Goal: Transaction & Acquisition: Purchase product/service

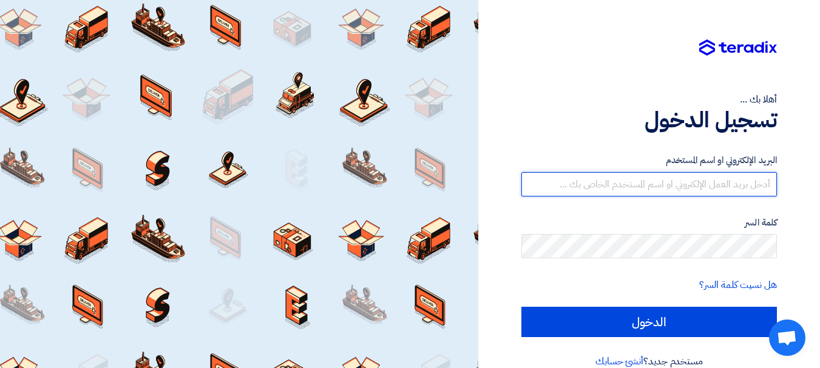
click at [693, 189] on input "text" at bounding box center [648, 184] width 255 height 24
type input "[EMAIL_ADDRESS][DOMAIN_NAME]"
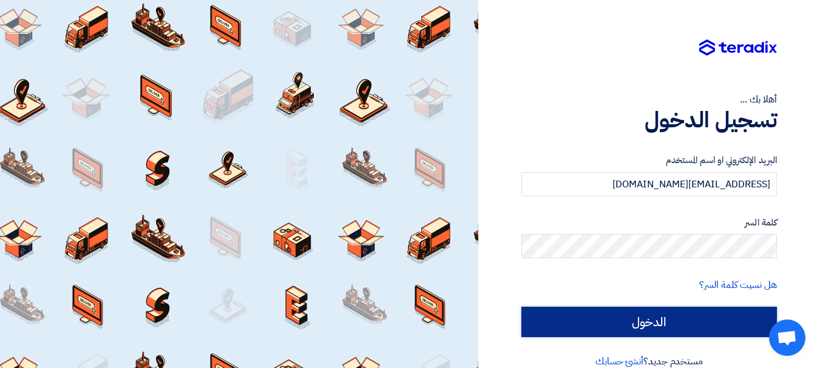
click at [669, 320] on input "الدخول" at bounding box center [648, 322] width 255 height 30
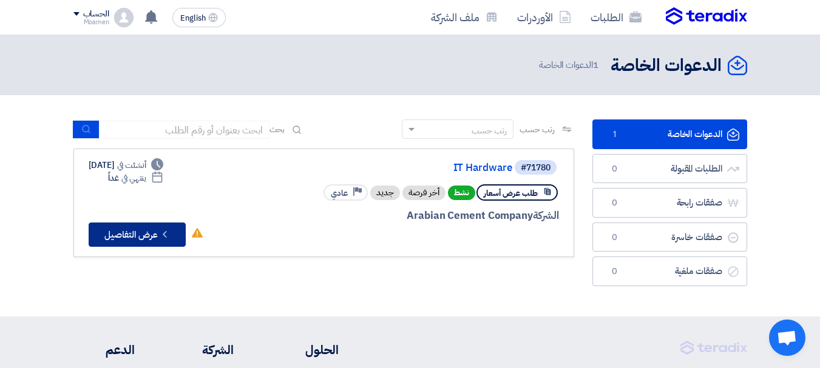
click at [143, 234] on button "Check details عرض التفاصيل" at bounding box center [137, 235] width 97 height 24
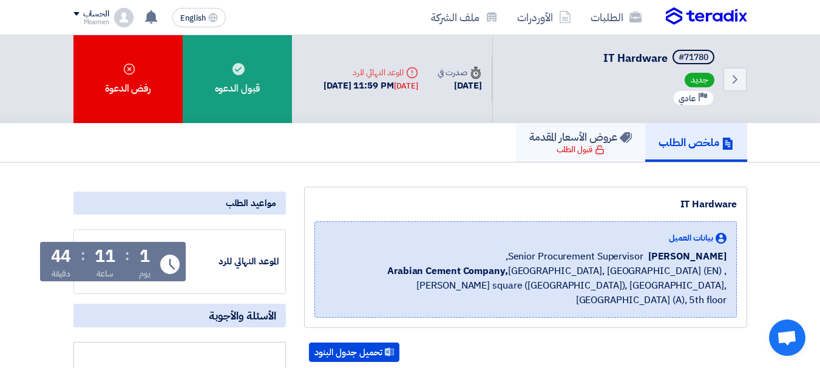
click at [586, 155] on div "قبول الطلب" at bounding box center [580, 150] width 48 height 12
click at [564, 143] on h5 "عروض الأسعار المقدمة" at bounding box center [580, 137] width 103 height 14
click at [695, 141] on h5 "ملخص الطلب" at bounding box center [695, 142] width 75 height 14
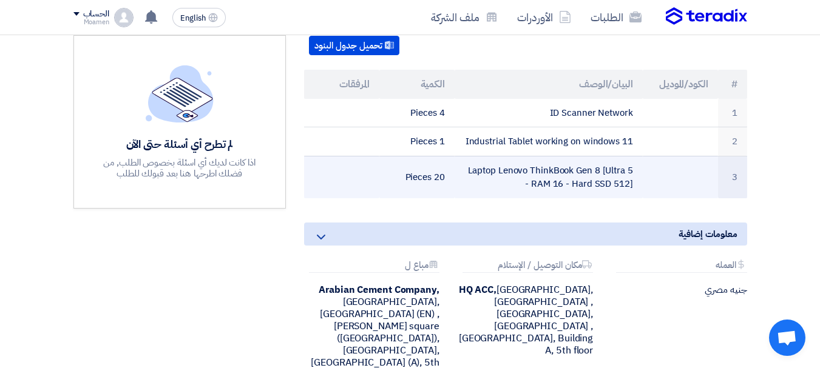
scroll to position [283, 0]
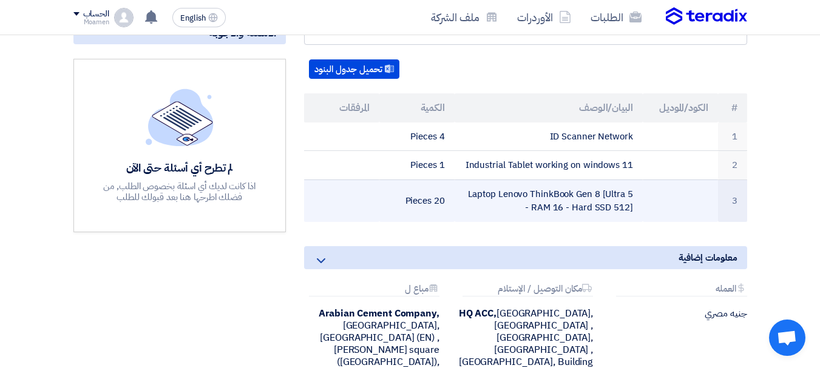
click at [546, 183] on td "Laptop Lenovo ThinkBook Gen 8 [Ultra 5 - RAM 16 - Hard SSD 512]" at bounding box center [548, 201] width 188 height 42
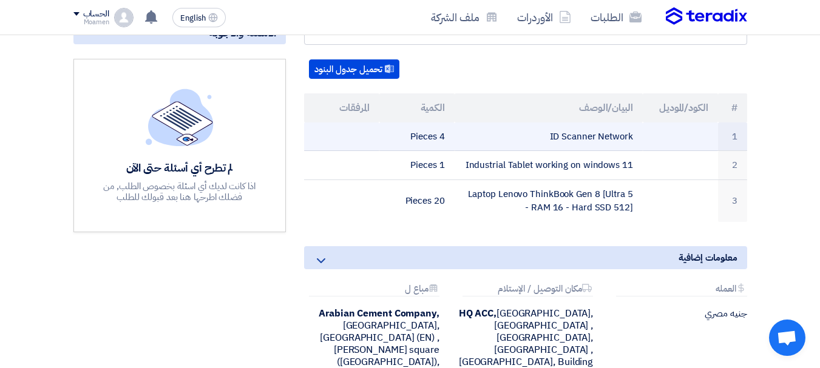
click at [444, 124] on td "4 Pieces" at bounding box center [416, 137] width 75 height 29
click at [582, 125] on td "ID Scanner Network" at bounding box center [548, 137] width 188 height 29
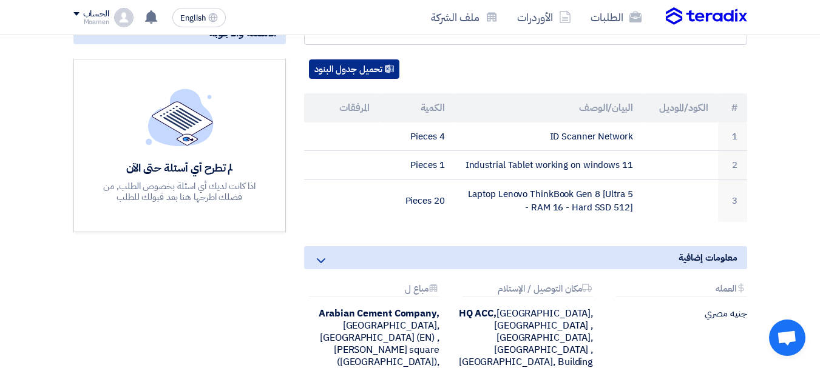
click at [379, 59] on button "تحميل جدول البنود" at bounding box center [354, 68] width 90 height 19
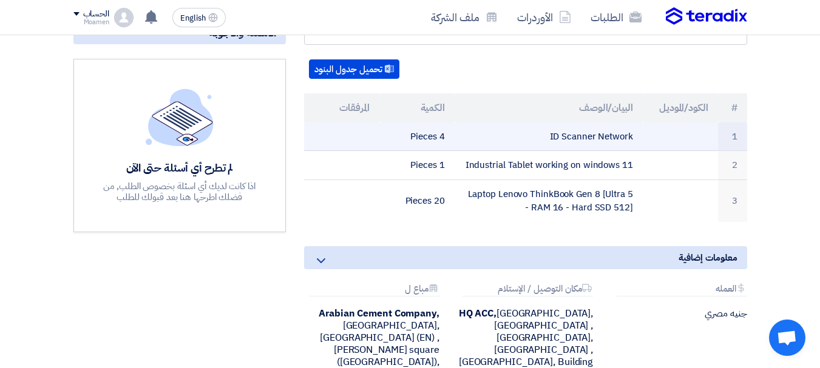
click at [570, 123] on td "ID Scanner Network" at bounding box center [548, 137] width 188 height 29
copy tr "ID Scanner Network"
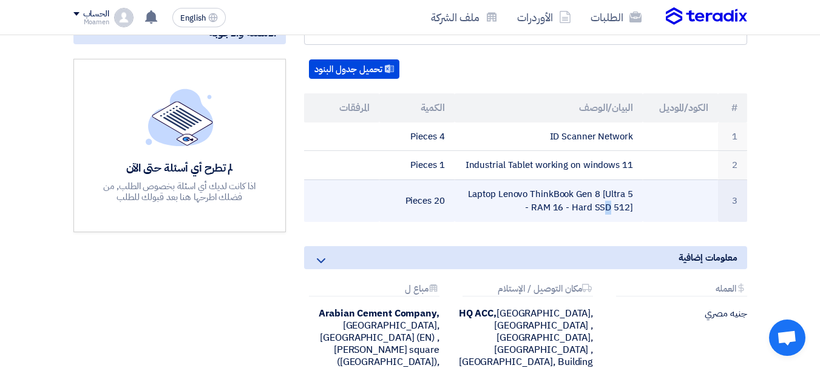
drag, startPoint x: 463, startPoint y: 180, endPoint x: 543, endPoint y: 183, distance: 80.2
click at [631, 203] on td "Laptop Lenovo ThinkBook Gen 8 [Ultra 5 - RAM 16 - Hard SSD 512]" at bounding box center [548, 201] width 188 height 42
click at [527, 195] on td "Laptop Lenovo ThinkBook Gen 8 [Ultra 5 - RAM 16 - Hard SSD 512]" at bounding box center [548, 201] width 188 height 42
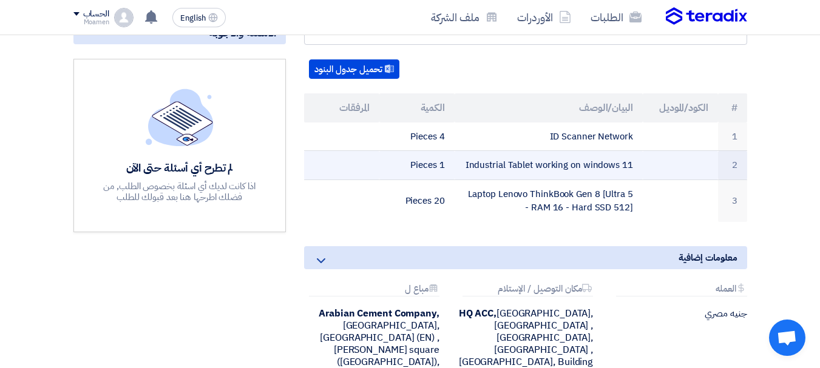
click at [552, 155] on td "Industrial Tablet working on windows 11" at bounding box center [548, 165] width 188 height 29
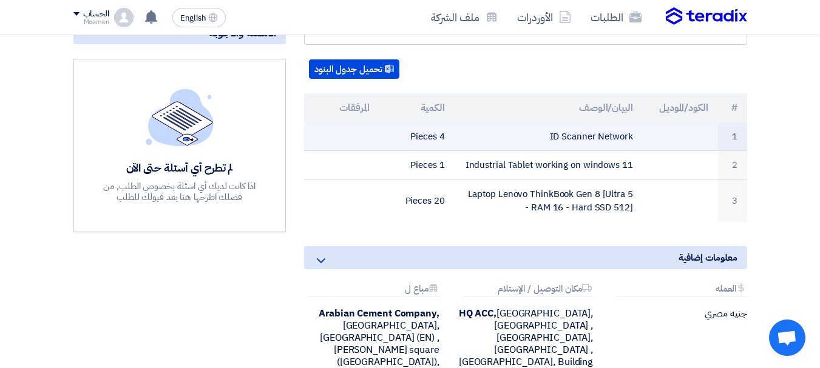
click at [573, 125] on td "ID Scanner Network" at bounding box center [548, 137] width 188 height 29
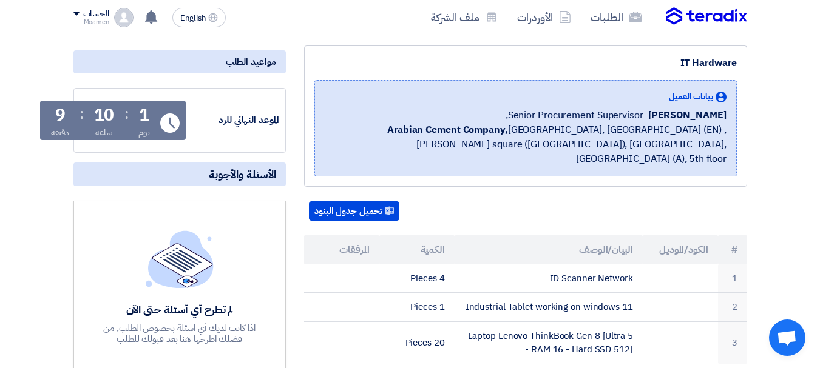
scroll to position [0, 0]
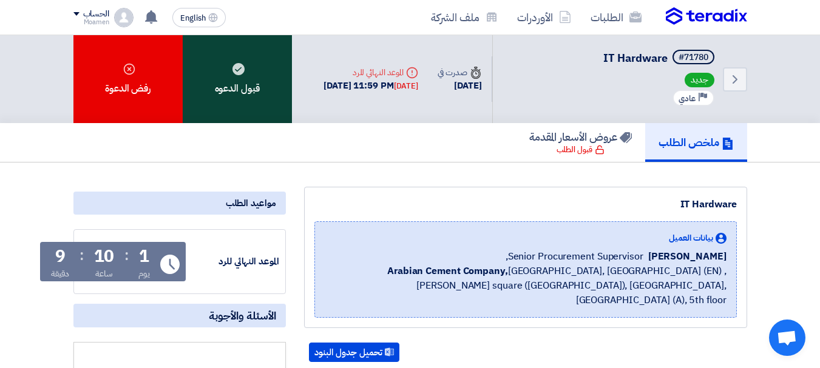
click at [235, 84] on div "قبول الدعوه" at bounding box center [237, 79] width 109 height 88
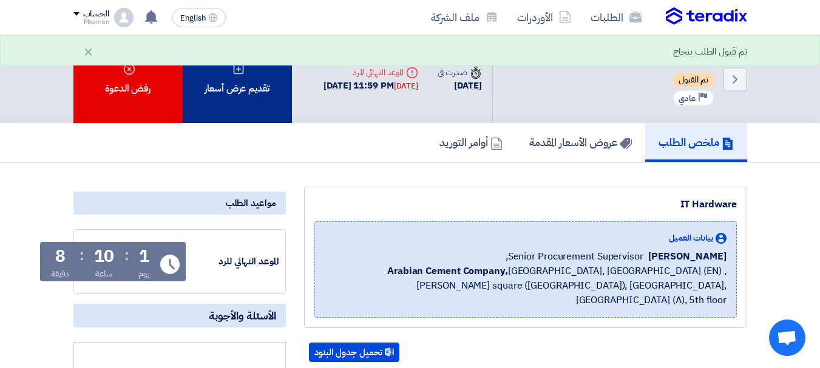
click at [251, 96] on div "تقديم عرض أسعار" at bounding box center [237, 79] width 109 height 88
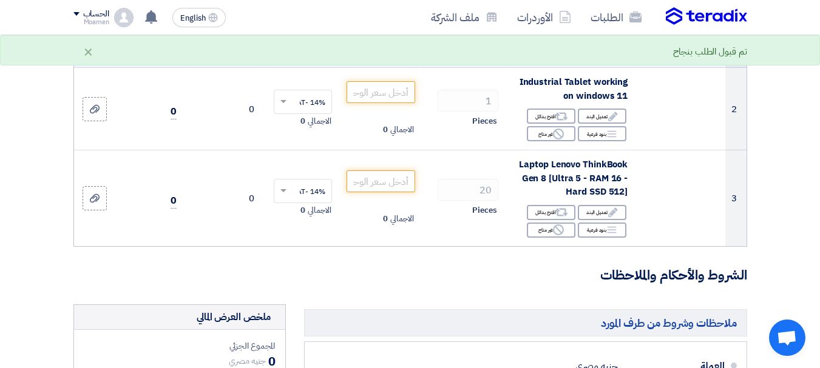
scroll to position [283, 0]
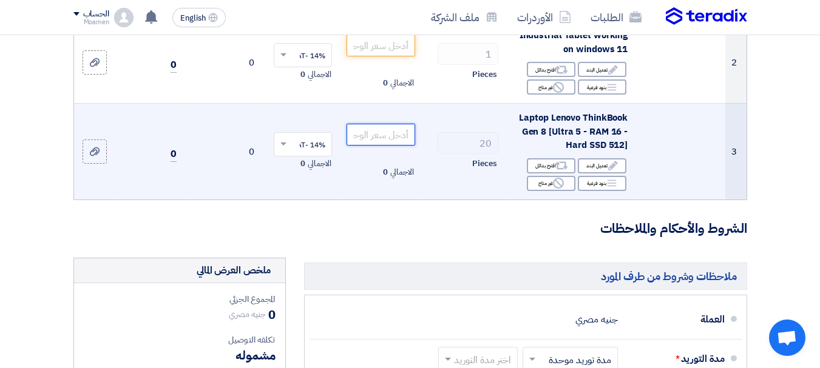
click at [379, 144] on input "number" at bounding box center [380, 135] width 68 height 22
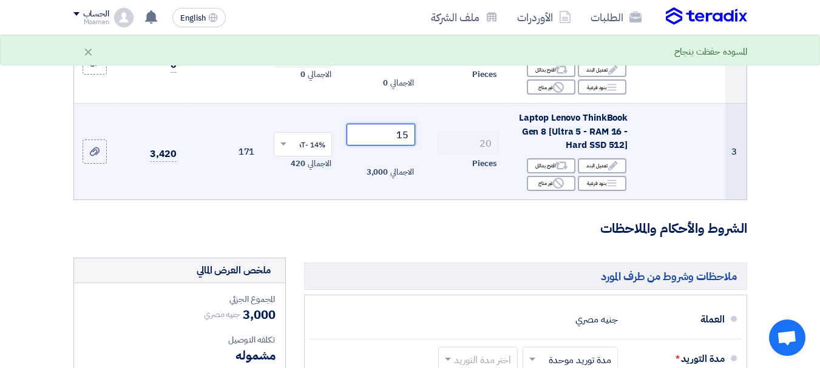
type input "1"
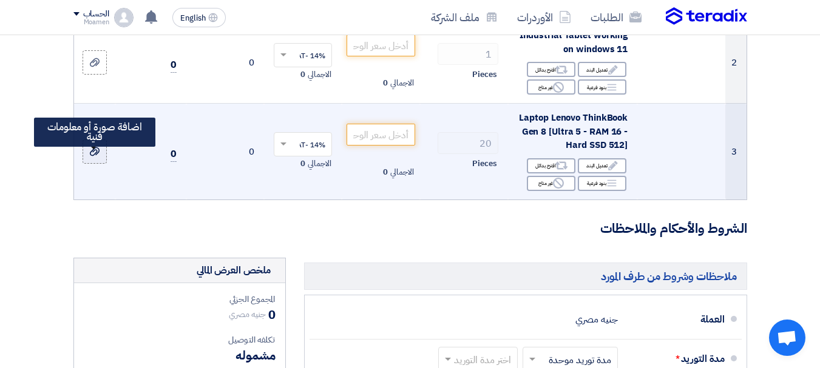
click at [98, 159] on div at bounding box center [95, 152] width 12 height 14
click at [0, 0] on input "file" at bounding box center [0, 0] width 0 height 0
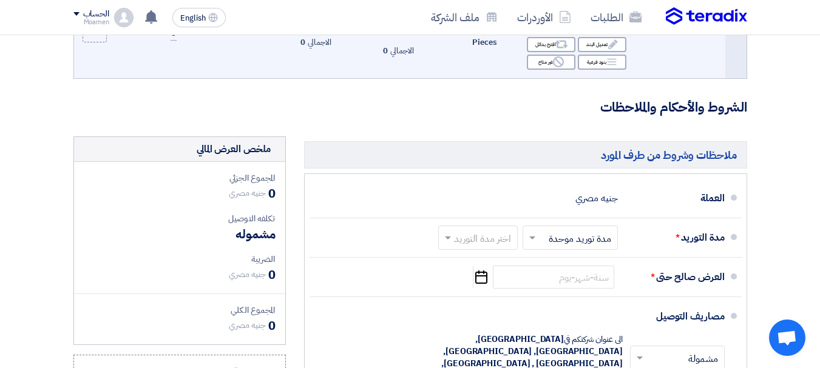
scroll to position [425, 0]
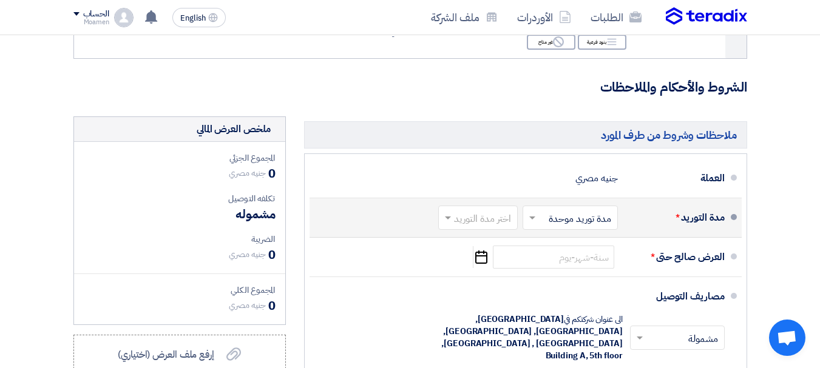
click at [577, 228] on input "text" at bounding box center [567, 220] width 89 height 18
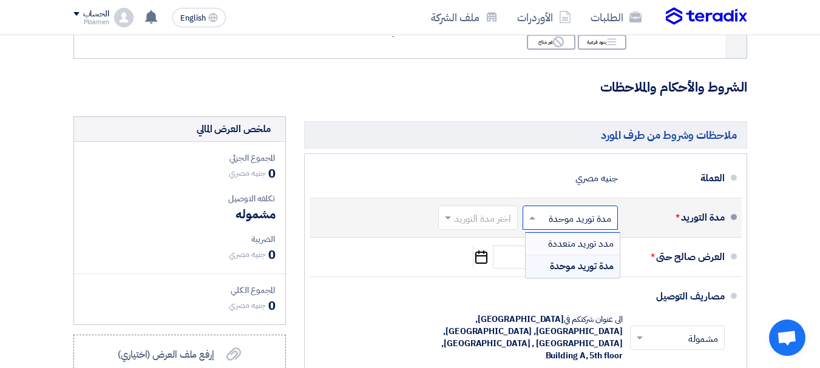
click at [544, 220] on input "text" at bounding box center [567, 220] width 89 height 18
click at [458, 228] on div "اختر مدة التوريد" at bounding box center [477, 218] width 79 height 24
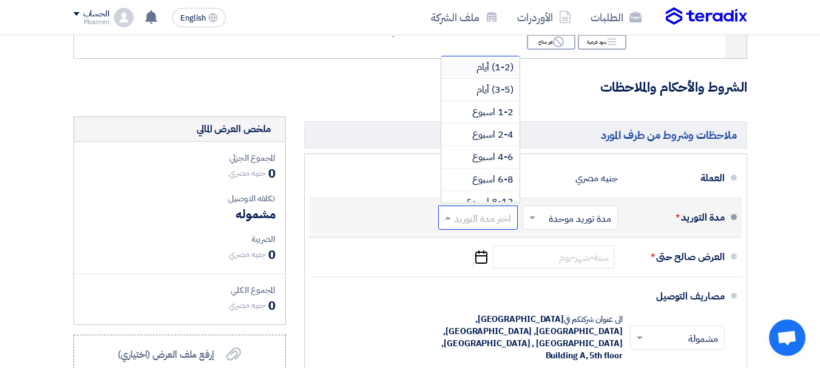
click at [476, 228] on input "text" at bounding box center [475, 220] width 73 height 18
click at [485, 226] on input "text" at bounding box center [475, 220] width 73 height 18
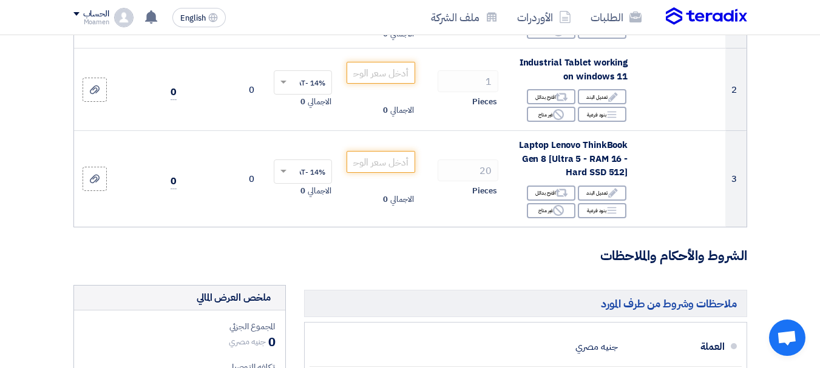
scroll to position [283, 0]
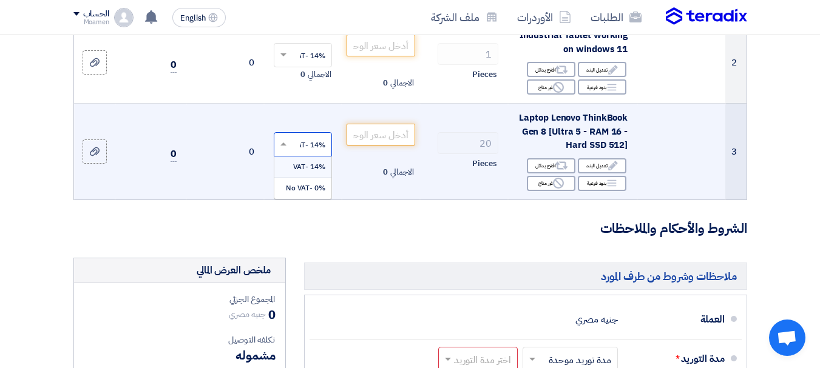
click at [304, 149] on input "text" at bounding box center [309, 146] width 34 height 20
click at [306, 172] on span "14% -VAT" at bounding box center [309, 166] width 32 height 11
click at [376, 146] on input "number" at bounding box center [380, 135] width 68 height 22
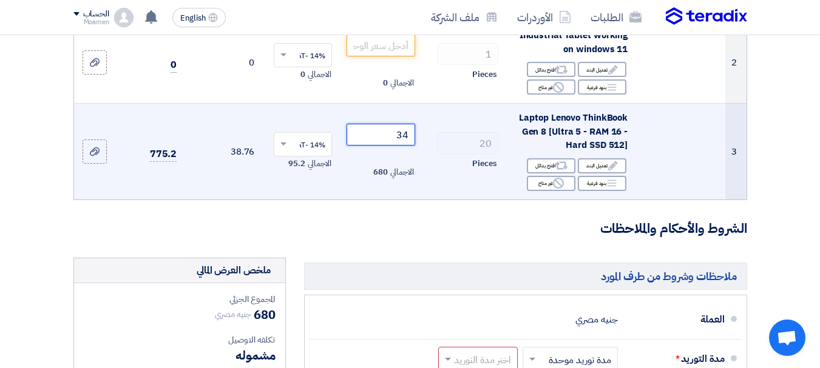
type input "3"
type input "4"
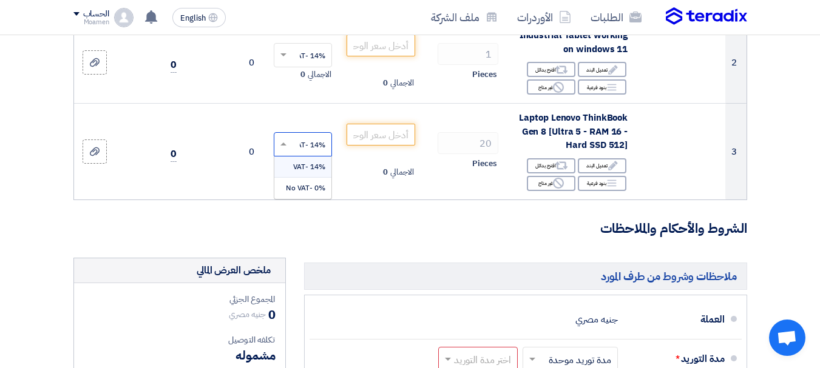
click at [300, 156] on input "text" at bounding box center [309, 146] width 34 height 20
click at [301, 194] on span "0% -No VAT" at bounding box center [305, 188] width 39 height 11
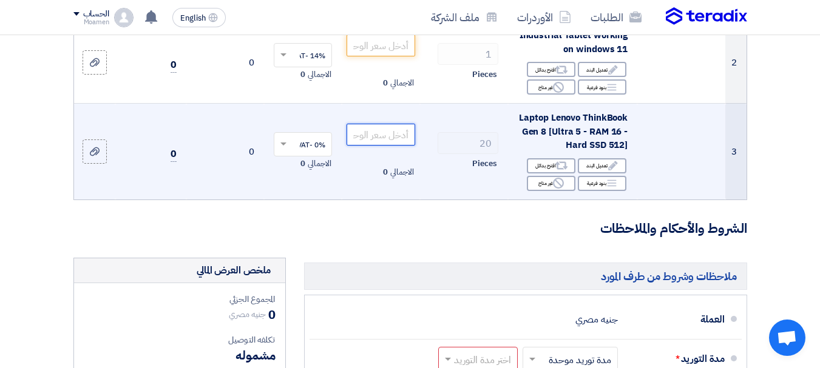
click at [376, 144] on input "number" at bounding box center [380, 135] width 68 height 22
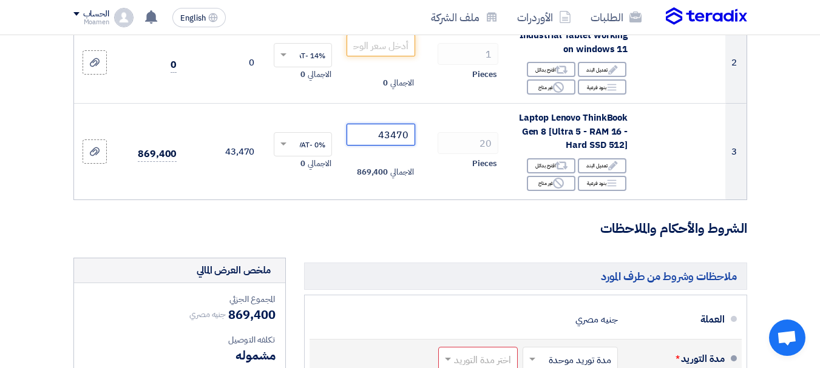
type input "43470"
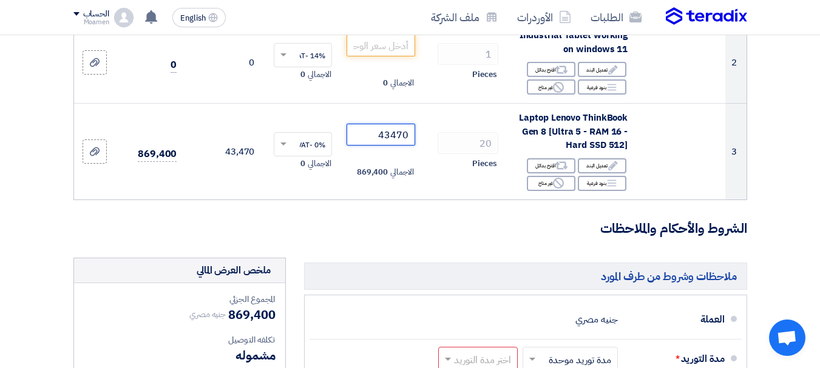
scroll to position [141, 0]
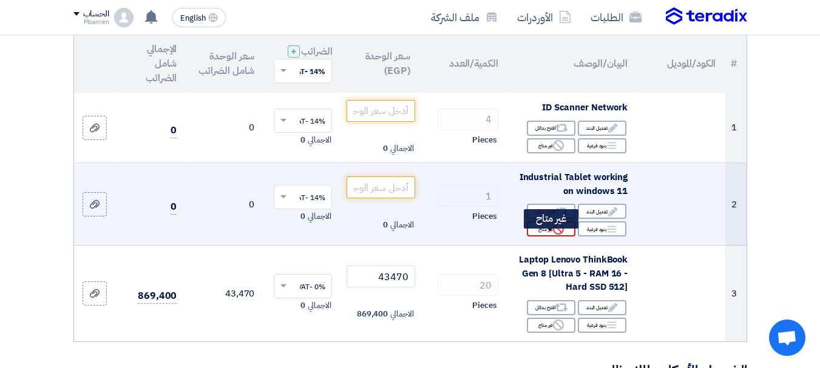
click at [548, 237] on div "Reject غير متاح" at bounding box center [551, 228] width 49 height 15
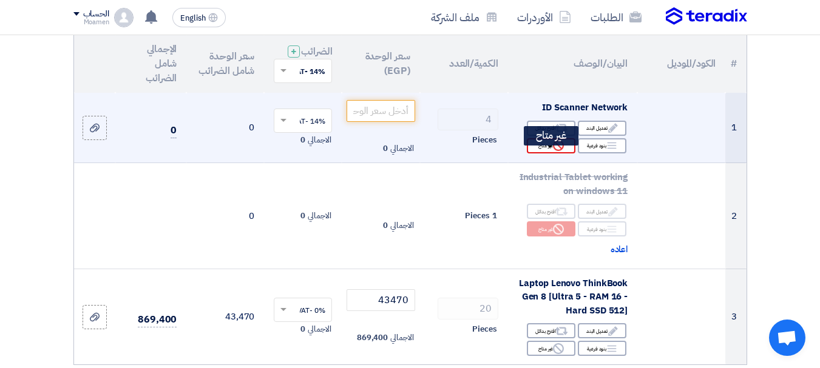
click at [550, 154] on div "Reject غير متاح" at bounding box center [551, 145] width 49 height 15
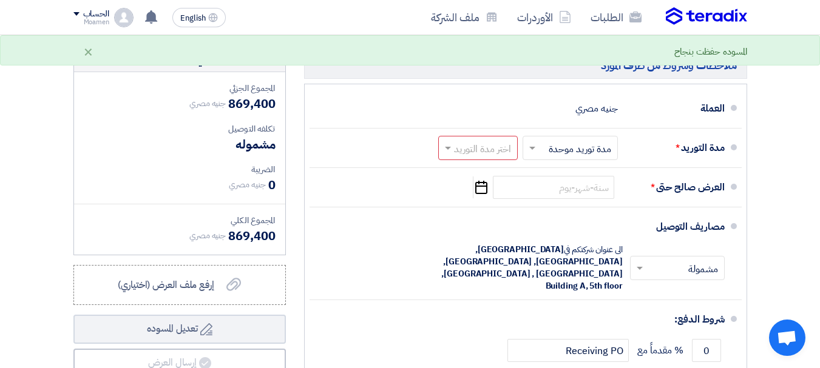
scroll to position [566, 0]
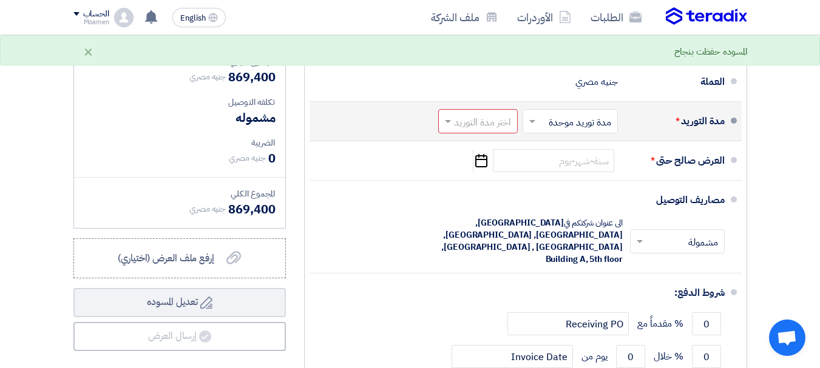
click at [556, 132] on input "text" at bounding box center [567, 123] width 89 height 18
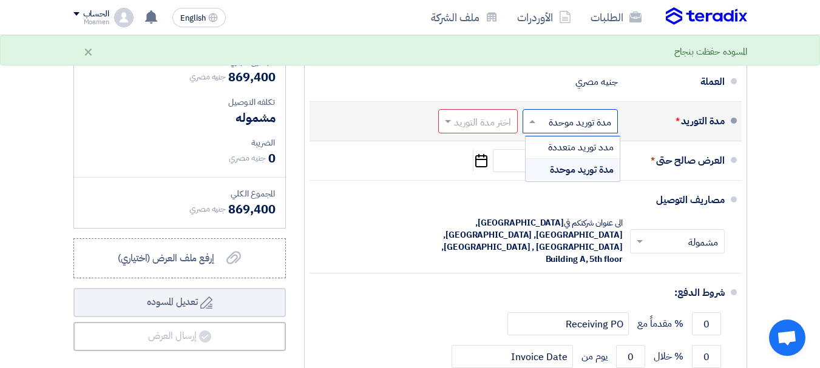
click at [556, 132] on input "text" at bounding box center [567, 123] width 89 height 18
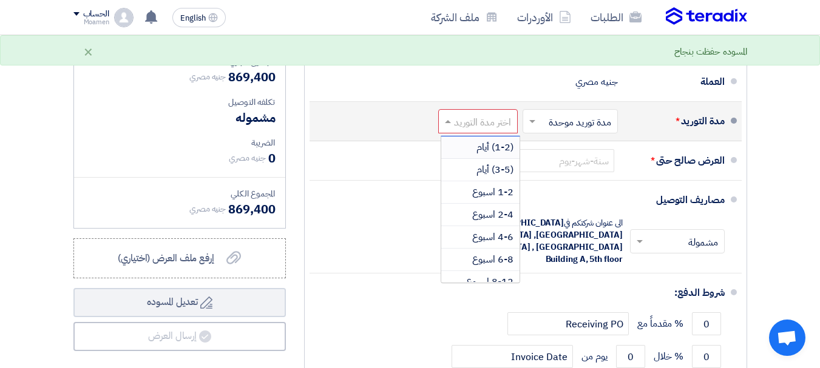
click at [458, 132] on input "text" at bounding box center [475, 123] width 73 height 18
click at [487, 177] on span "(3-5) أيام" at bounding box center [494, 170] width 37 height 15
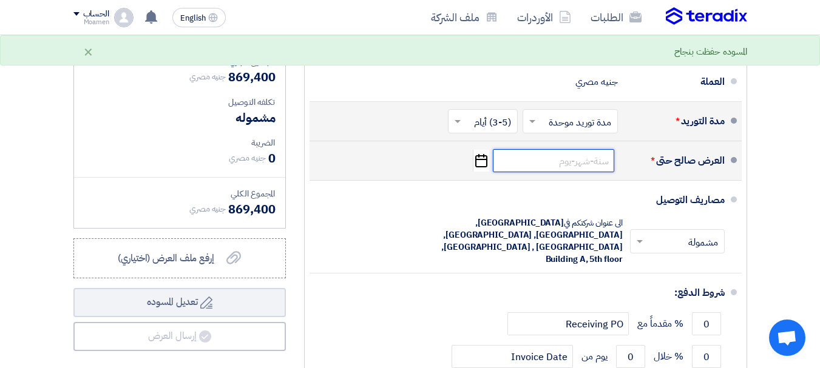
click at [547, 172] on input at bounding box center [553, 160] width 121 height 23
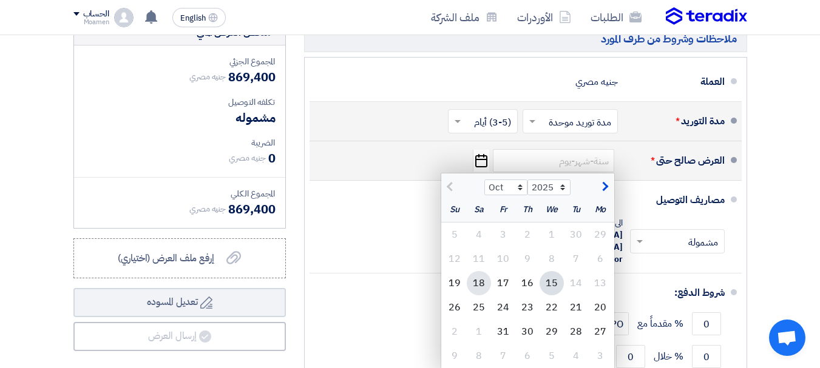
click at [478, 293] on div "18" at bounding box center [479, 283] width 24 height 24
type input "[DATE]"
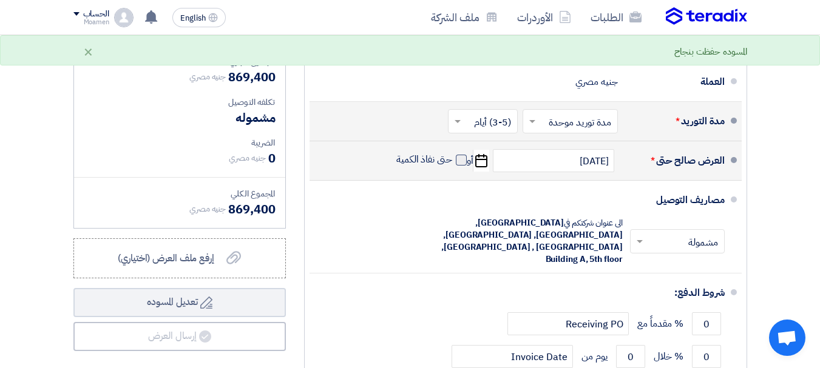
click at [459, 166] on span at bounding box center [461, 160] width 11 height 11
click at [452, 174] on input "حتى نفاذ الكمية" at bounding box center [423, 165] width 58 height 23
checkbox input "true"
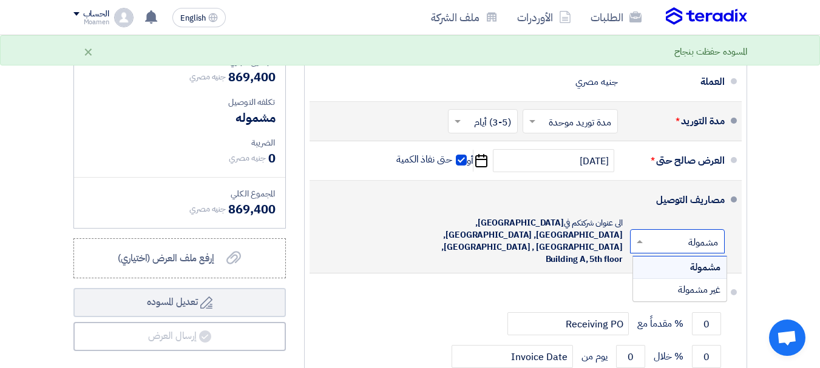
click at [658, 235] on input "text" at bounding box center [674, 243] width 89 height 18
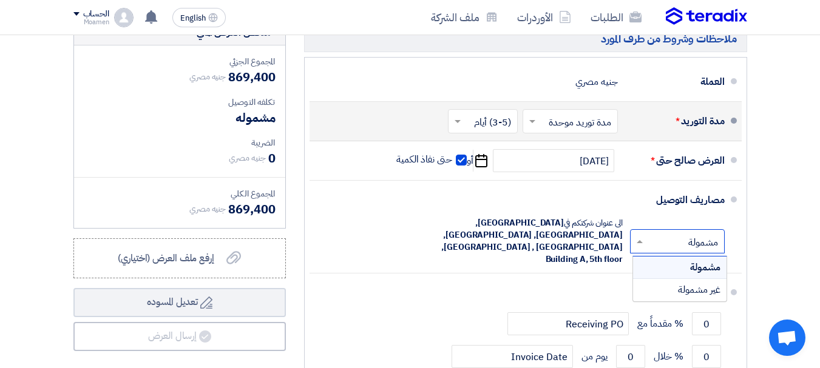
click at [769, 194] on section "تفاصيل الطلب # الكود/الموديل البيان/الوصف الكمية/العدد سعر الوحدة (EGP) الضرائب…" at bounding box center [410, 27] width 820 height 961
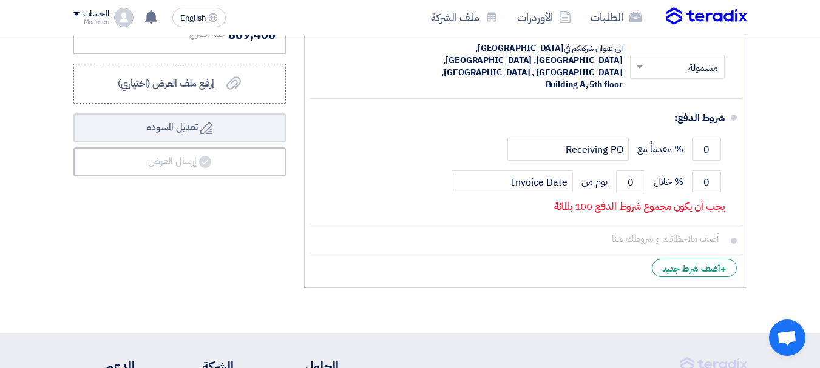
scroll to position [708, 0]
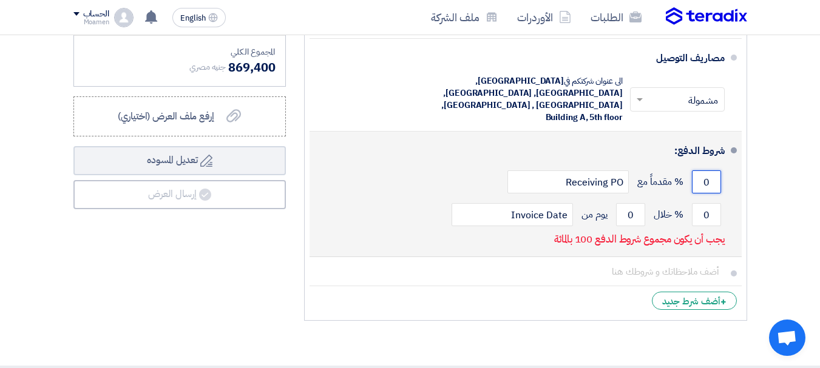
click at [703, 170] on input "0" at bounding box center [706, 181] width 29 height 23
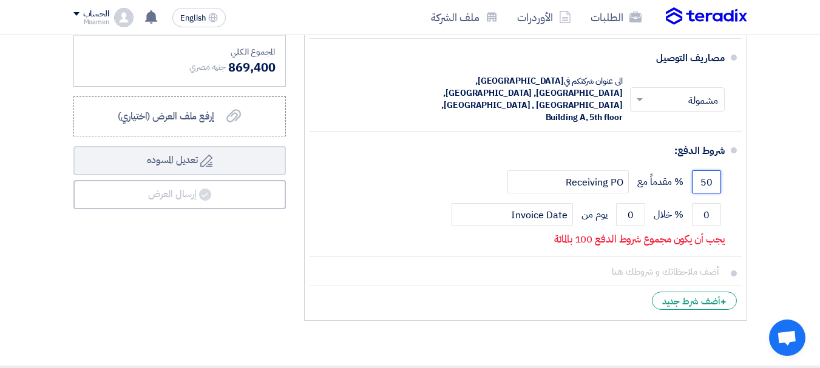
type input "50"
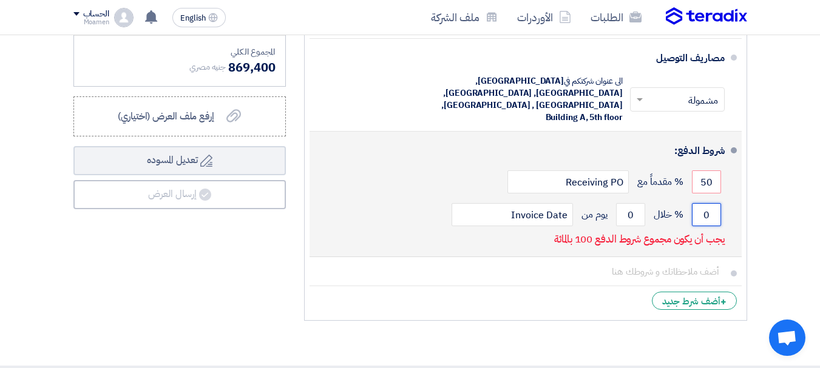
drag, startPoint x: 712, startPoint y: 200, endPoint x: 702, endPoint y: 200, distance: 10.3
click at [702, 203] on input "0" at bounding box center [706, 214] width 29 height 23
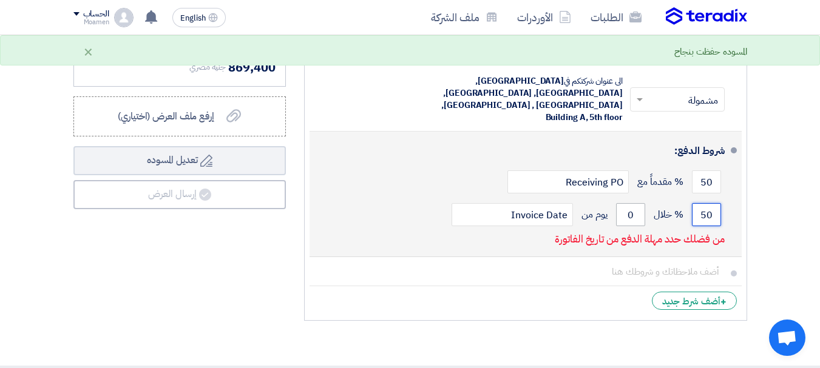
type input "50"
click at [633, 203] on input "0" at bounding box center [630, 214] width 29 height 23
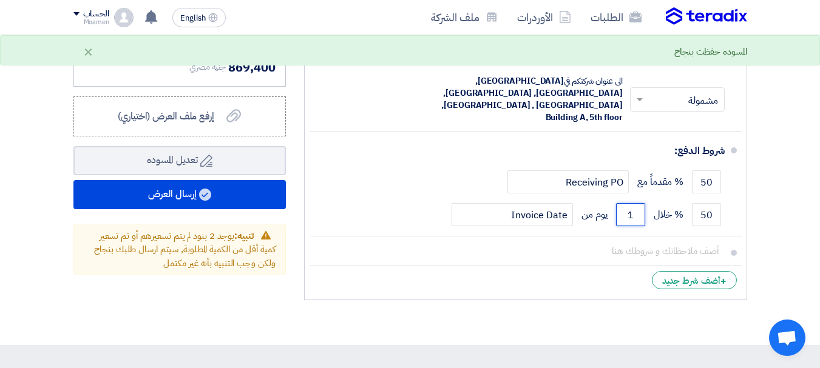
type input "1"
click at [749, 184] on div "ملاحظات وشروط من طرف المورد [GEOGRAPHIC_DATA] جنيه مصري مدة التوريد * اختر مدة …" at bounding box center [525, 92] width 461 height 428
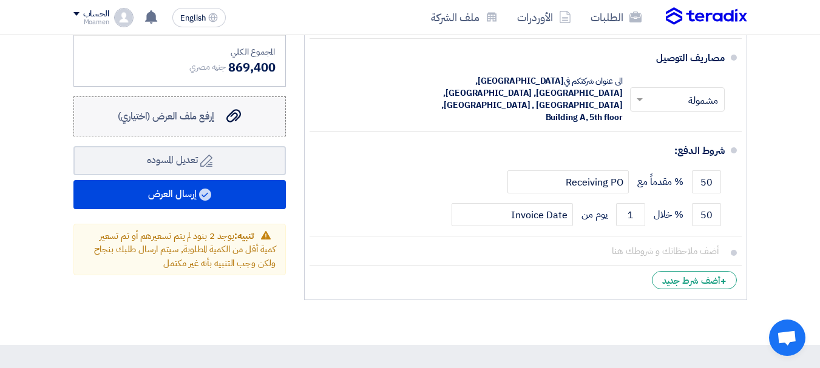
click at [214, 124] on span "إرفع ملف العرض (اختياري)" at bounding box center [166, 116] width 96 height 15
click at [0, 0] on input "إرفع ملف العرض (اختياري) إرفع ملف العرض (اختياري)" at bounding box center [0, 0] width 0 height 0
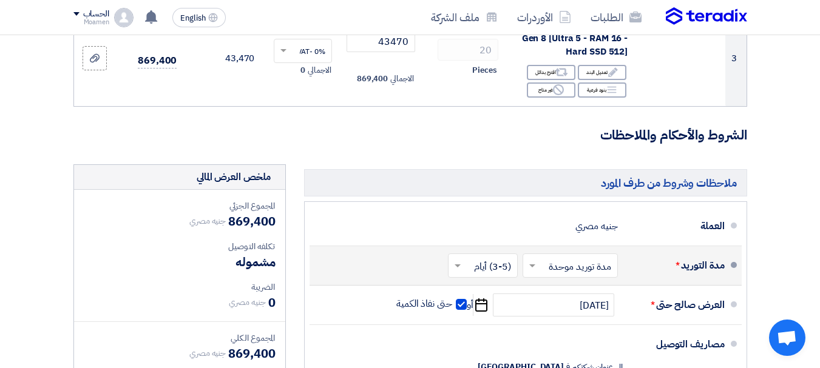
scroll to position [283, 0]
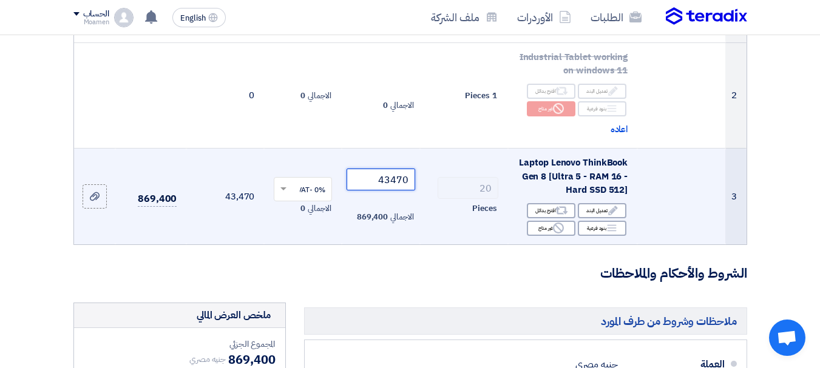
click at [402, 187] on input "43470" at bounding box center [380, 180] width 68 height 22
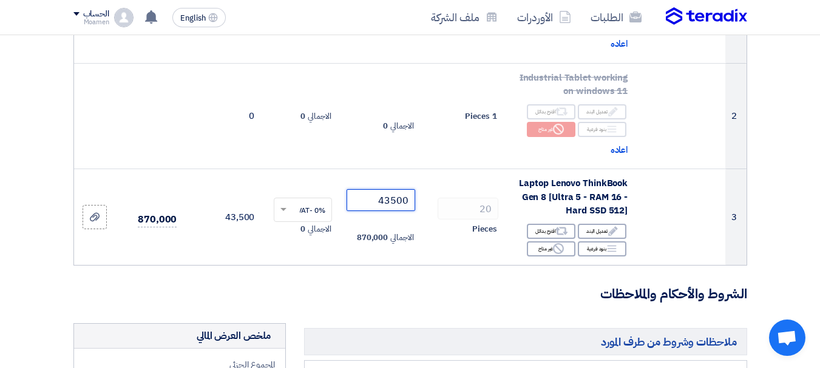
scroll to position [121, 0]
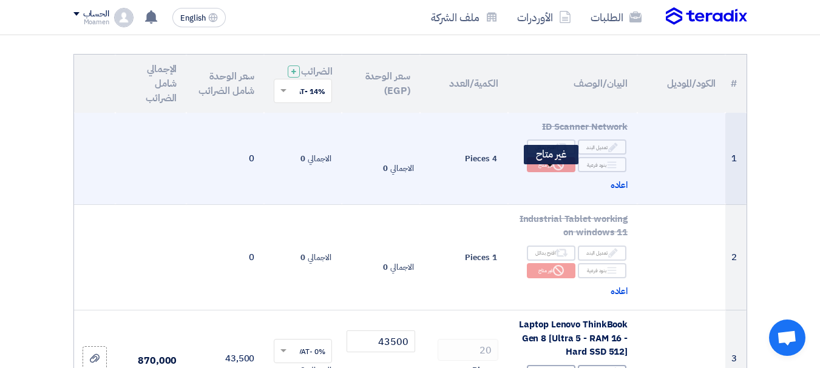
click at [554, 170] on use at bounding box center [558, 165] width 11 height 11
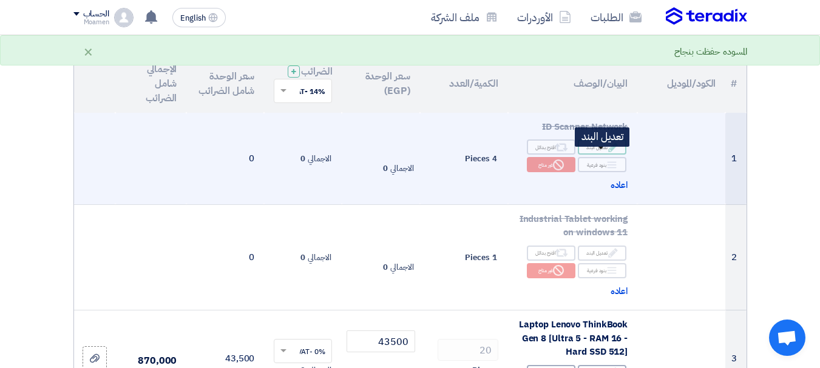
click at [595, 155] on div "Edit تعديل البند" at bounding box center [602, 147] width 49 height 15
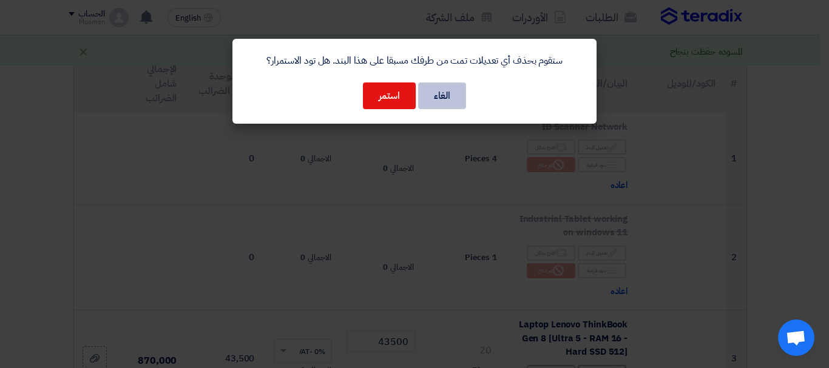
click at [443, 93] on button "الغاء" at bounding box center [442, 96] width 48 height 27
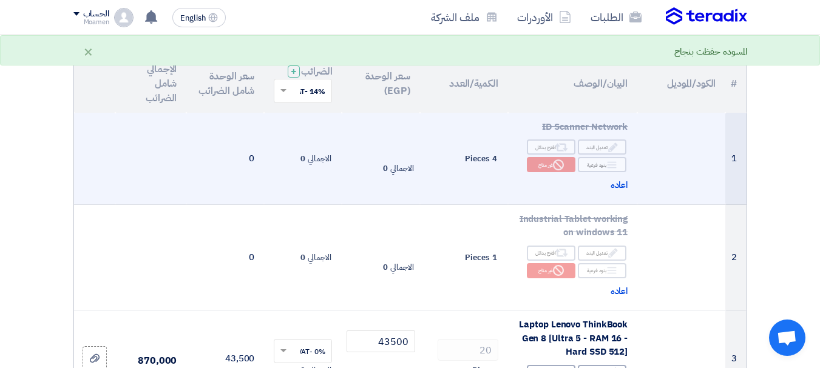
click at [596, 133] on span "ID Scanner Network" at bounding box center [585, 126] width 86 height 13
click at [612, 133] on span "ID Scanner Network" at bounding box center [585, 126] width 86 height 13
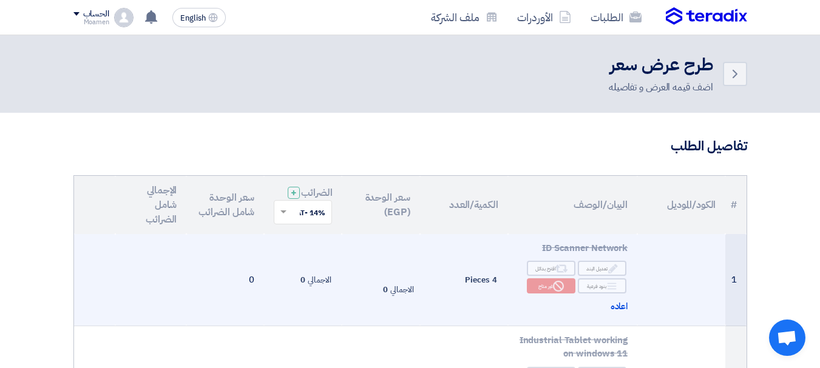
scroll to position [141, 0]
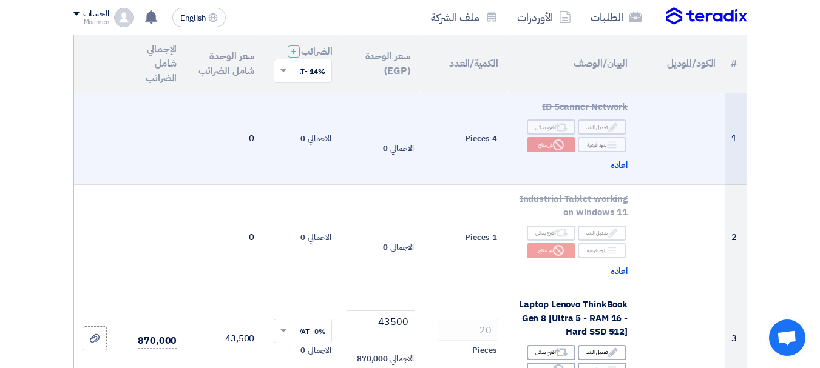
click at [618, 172] on span "اعاده" at bounding box center [619, 165] width 18 height 14
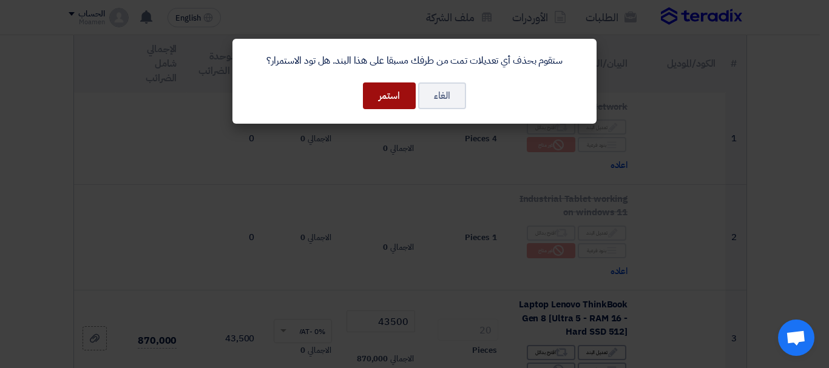
click at [385, 95] on button "استمر" at bounding box center [389, 96] width 53 height 27
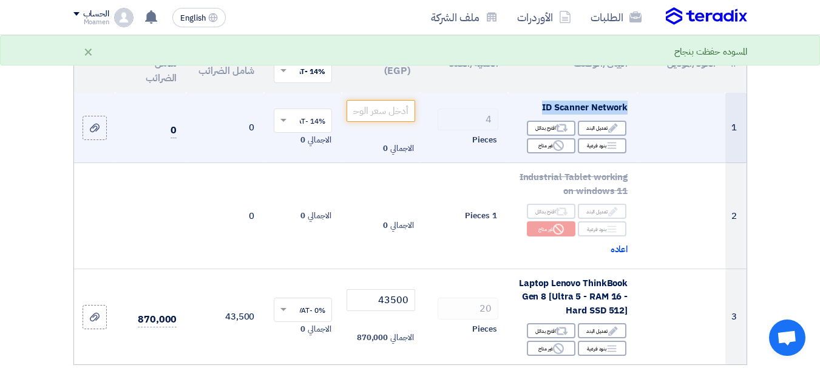
drag, startPoint x: 541, startPoint y: 115, endPoint x: 632, endPoint y: 117, distance: 91.0
click at [632, 117] on td "ID Scanner Network Edit تعديل البند Alternative اقترح بدائل Breakdown بنود فرعي…" at bounding box center [572, 128] width 129 height 70
copy span "ID Scanner Network"
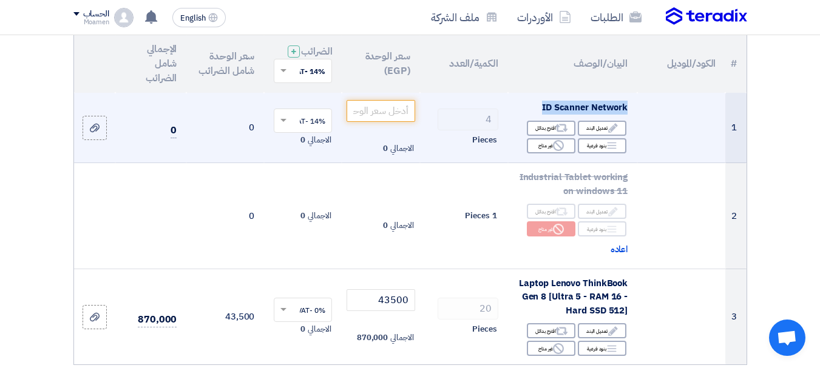
drag, startPoint x: 539, startPoint y: 116, endPoint x: 634, endPoint y: 118, distance: 95.3
click at [634, 118] on td "ID Scanner Network Edit تعديل البند Alternative اقترح بدائل Breakdown بنود فرعي…" at bounding box center [572, 128] width 129 height 70
copy span "ID Scanner Network"
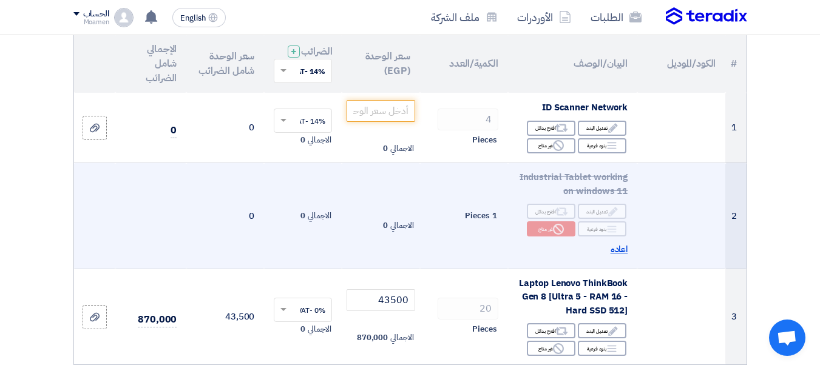
click at [619, 254] on span "اعاده" at bounding box center [619, 250] width 18 height 14
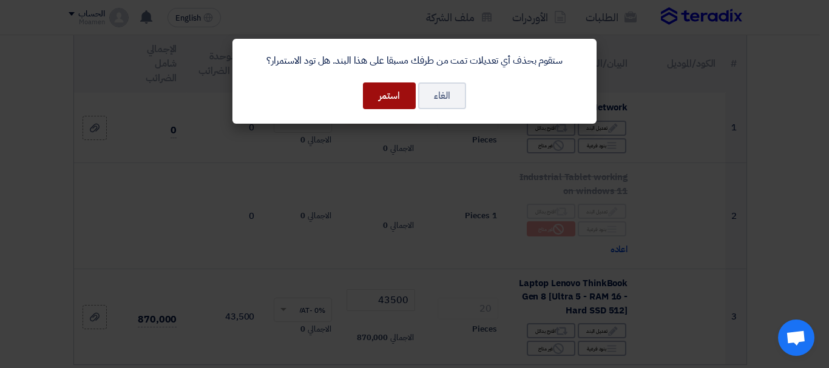
click at [390, 96] on button "استمر" at bounding box center [389, 96] width 53 height 27
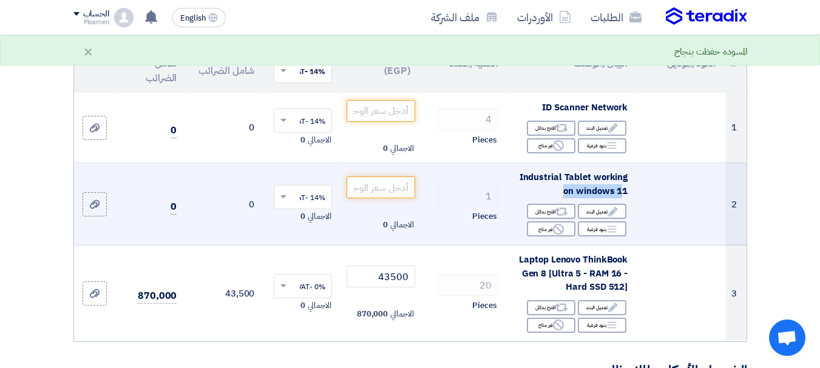
drag, startPoint x: 522, startPoint y: 186, endPoint x: 571, endPoint y: 185, distance: 49.2
click at [623, 198] on span "Industrial Tablet working on windows 11" at bounding box center [573, 183] width 109 height 27
click at [518, 183] on div "Industrial Tablet working on windows 11" at bounding box center [573, 183] width 110 height 27
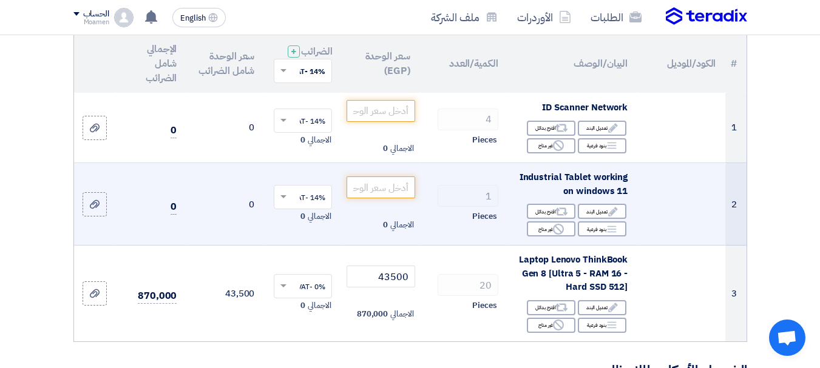
drag, startPoint x: 522, startPoint y: 187, endPoint x: 630, endPoint y: 201, distance: 109.6
click at [630, 201] on td "Industrial Tablet working on windows 11 Edit تعديل البند Alternative اقترح بدائ…" at bounding box center [572, 204] width 129 height 83
click at [601, 189] on span "Industrial Tablet working on windows 11" at bounding box center [573, 183] width 109 height 27
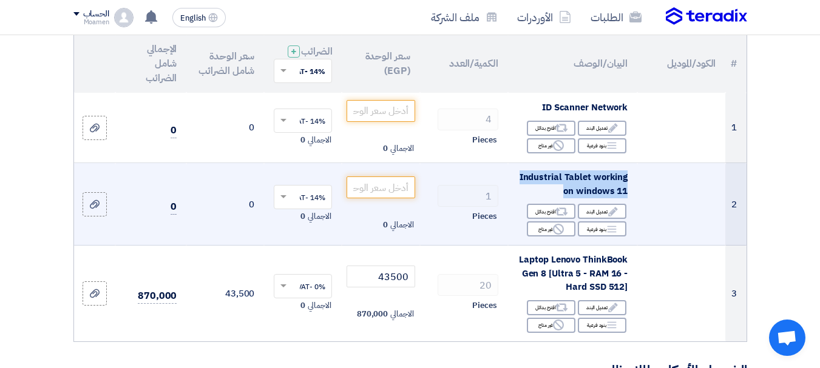
click at [601, 189] on span "Industrial Tablet working on windows 11" at bounding box center [573, 183] width 109 height 27
copy td "Industrial Tablet working on windows 11"
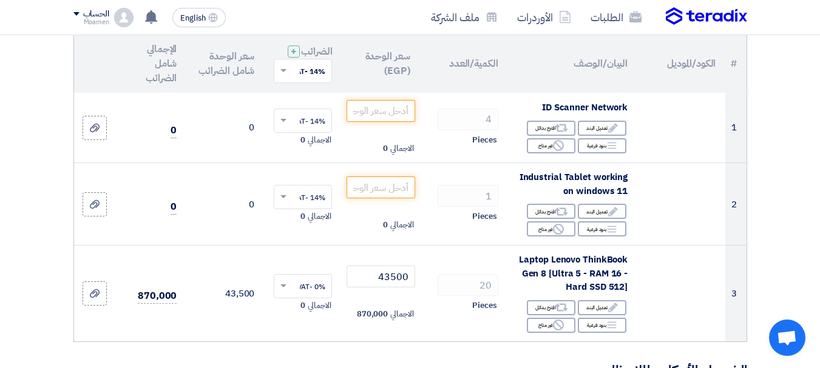
click at [292, 297] on div at bounding box center [302, 287] width 57 height 20
click at [305, 314] on span "14% -VAT" at bounding box center [309, 308] width 32 height 11
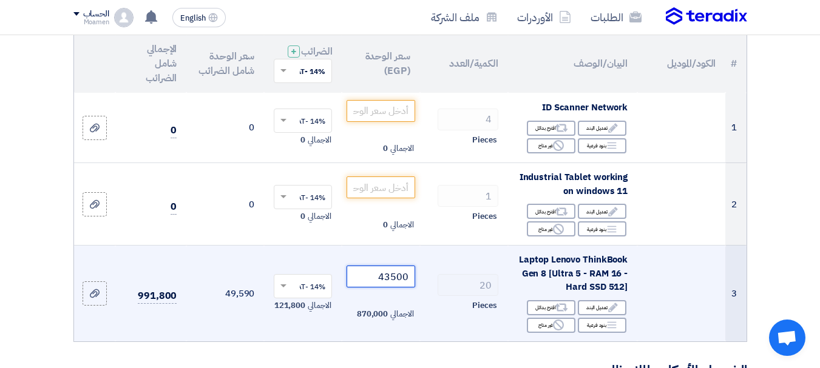
click at [387, 286] on input "43500" at bounding box center [380, 277] width 68 height 22
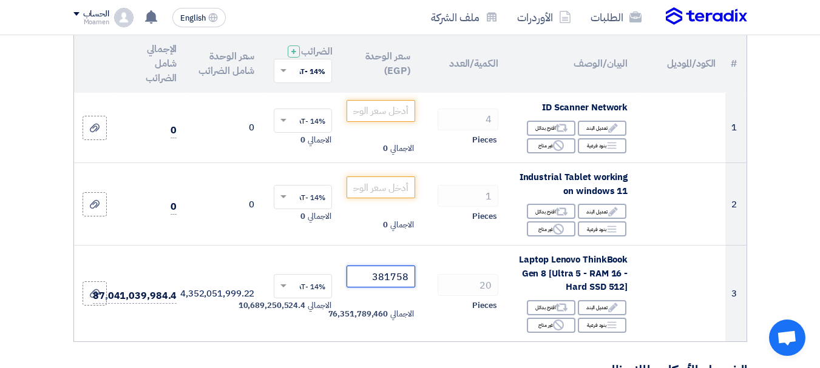
scroll to position [0, 0]
type input "3"
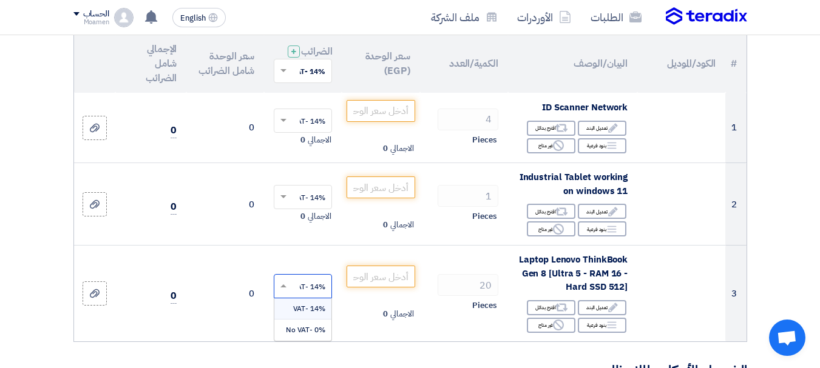
click at [316, 298] on input "text" at bounding box center [309, 288] width 34 height 20
click at [309, 335] on span "0% -No VAT" at bounding box center [305, 330] width 39 height 11
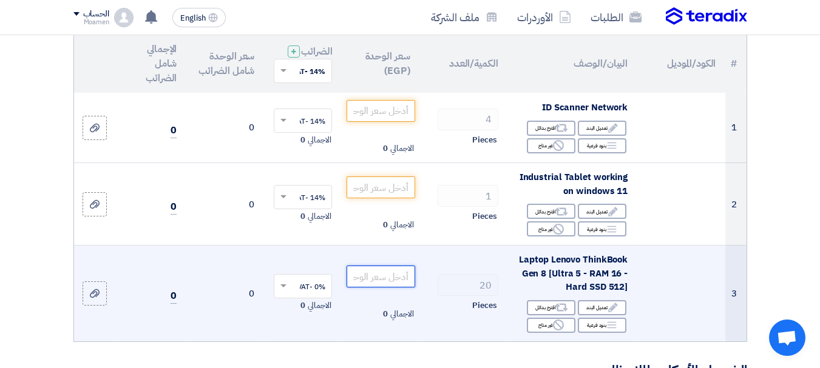
click at [379, 283] on input "number" at bounding box center [380, 277] width 68 height 22
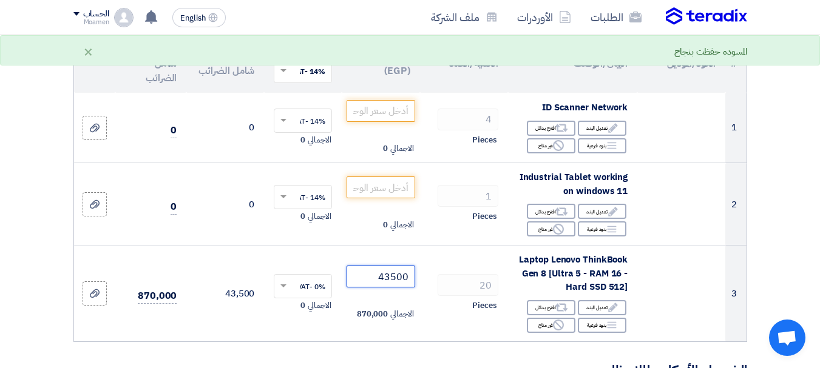
type input "43500"
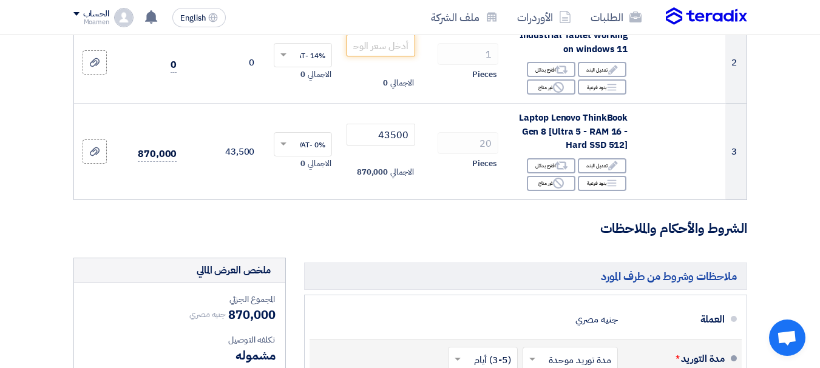
scroll to position [141, 0]
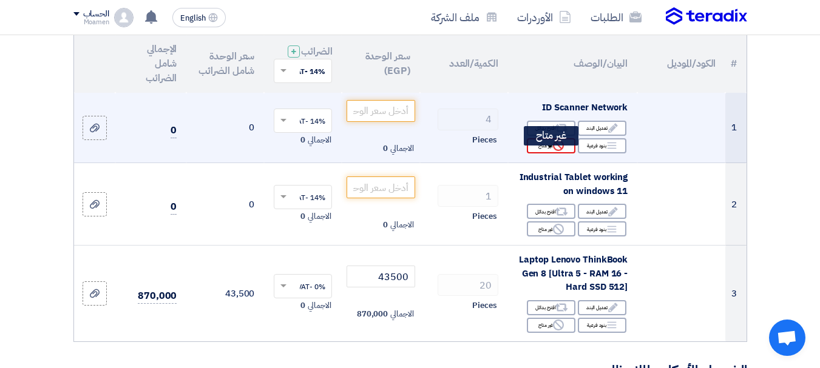
click at [553, 151] on icon "Reject" at bounding box center [558, 145] width 11 height 11
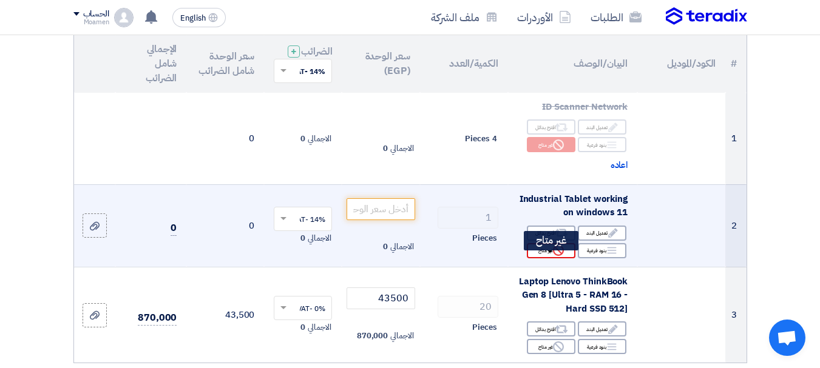
click at [548, 258] on div "Reject غير متاح" at bounding box center [551, 250] width 49 height 15
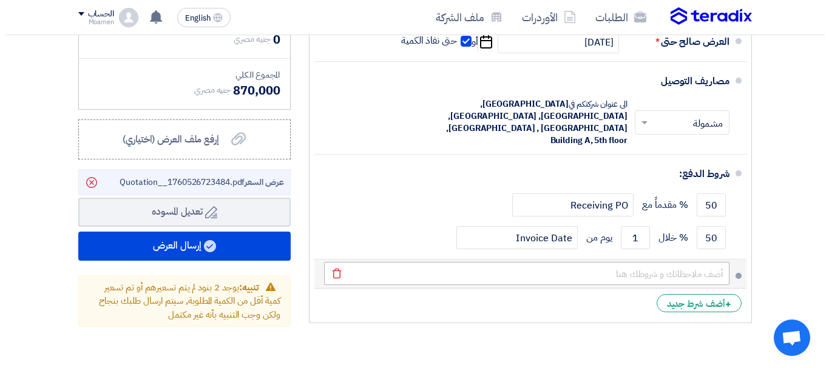
scroll to position [708, 0]
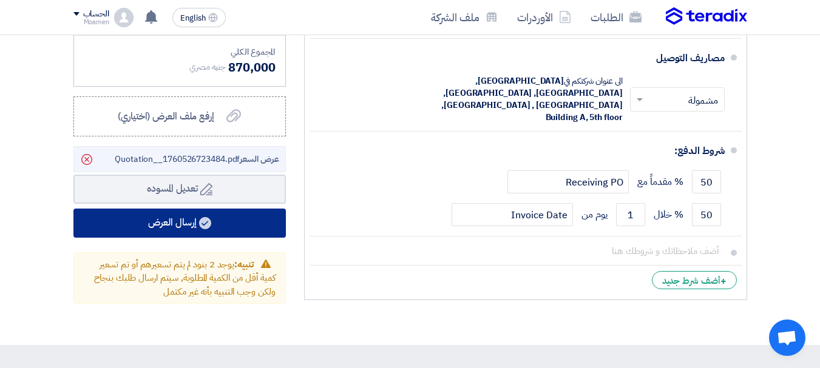
click at [192, 238] on button "إرسال العرض" at bounding box center [179, 223] width 212 height 29
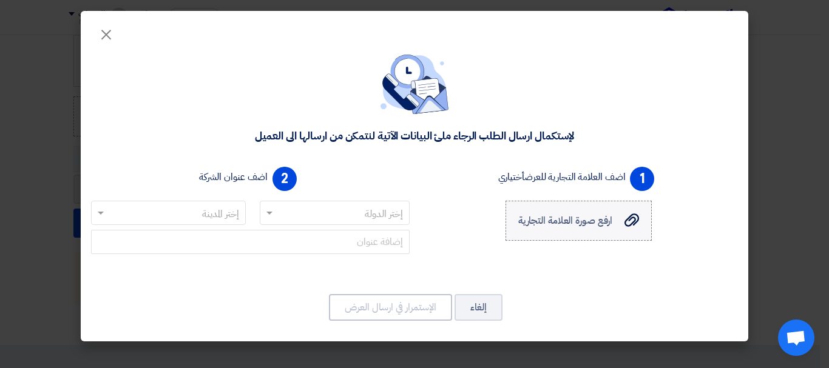
click at [609, 221] on span "ارفع صورة العلامة التجارية" at bounding box center [565, 221] width 95 height 15
click at [0, 0] on input "ارفع صورة العلامة التجارية ارفع صورة العلامة التجارية" at bounding box center [0, 0] width 0 height 0
click at [361, 212] on input "text" at bounding box center [341, 214] width 126 height 20
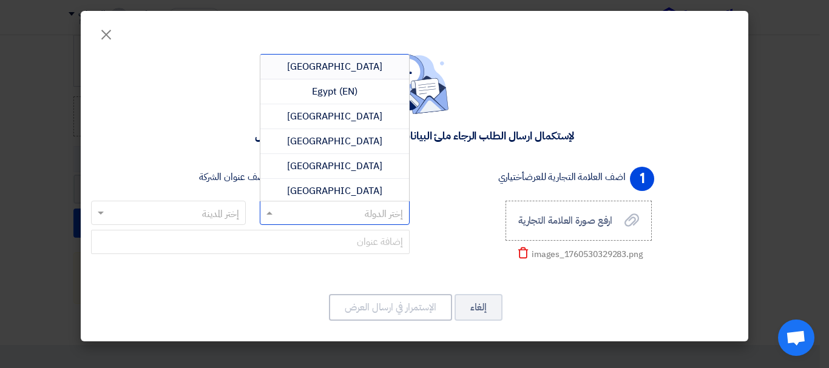
click at [358, 66] on div "[GEOGRAPHIC_DATA]" at bounding box center [334, 67] width 149 height 25
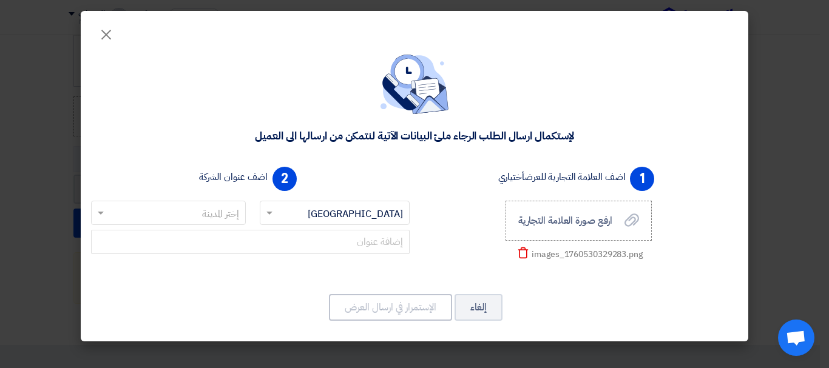
click at [223, 217] on input "text" at bounding box center [175, 214] width 130 height 20
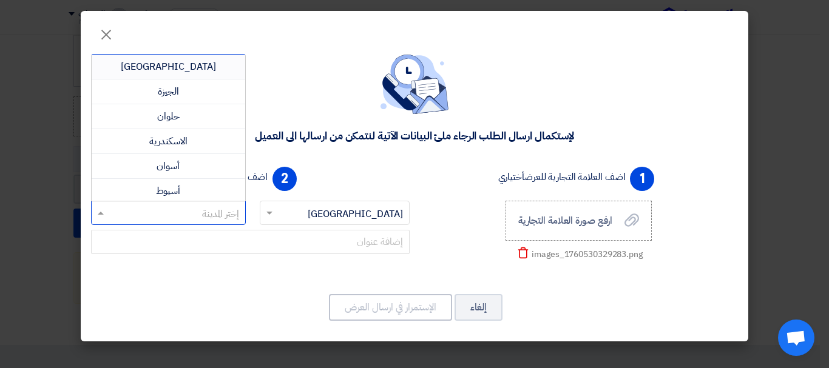
click at [192, 65] on div "[GEOGRAPHIC_DATA]" at bounding box center [169, 67] width 154 height 25
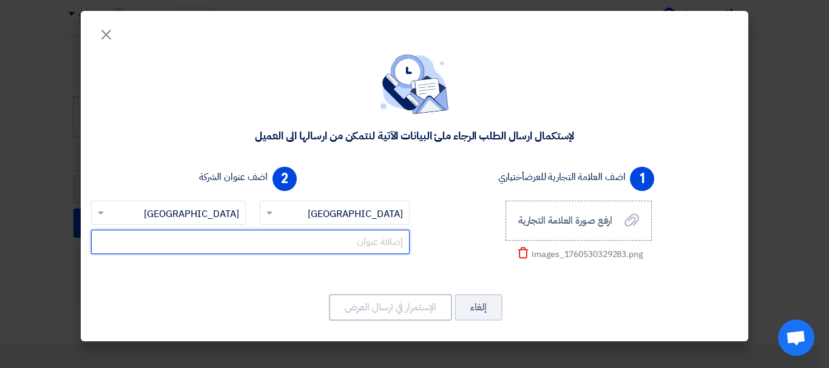
click at [349, 245] on input "text" at bounding box center [250, 242] width 319 height 24
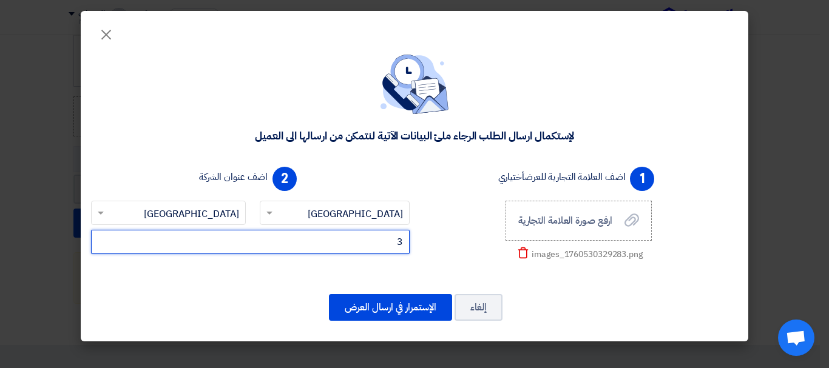
type input "3"
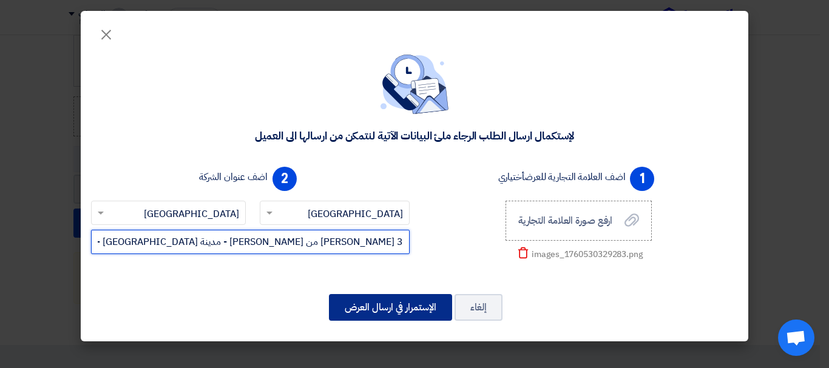
type input "3 [PERSON_NAME] من [PERSON_NAME] - مدينة [GEOGRAPHIC_DATA] - [GEOGRAPHIC_DATA]"
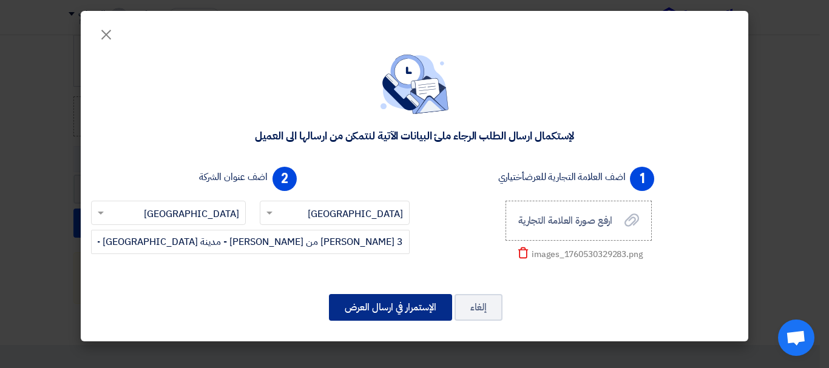
click at [416, 309] on button "الإستمرار في ارسال العرض" at bounding box center [390, 307] width 123 height 27
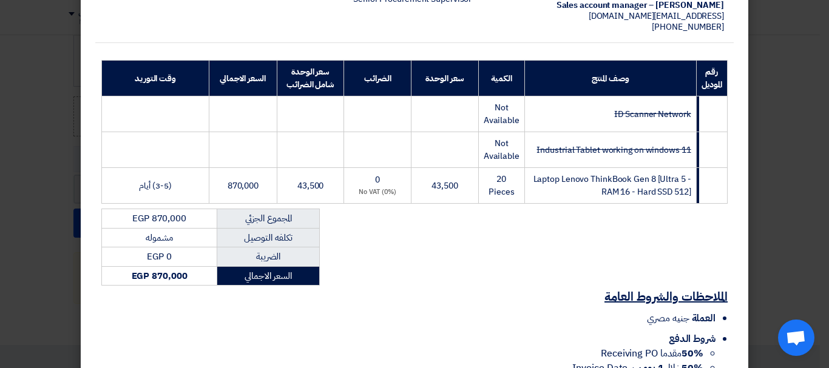
scroll to position [325, 0]
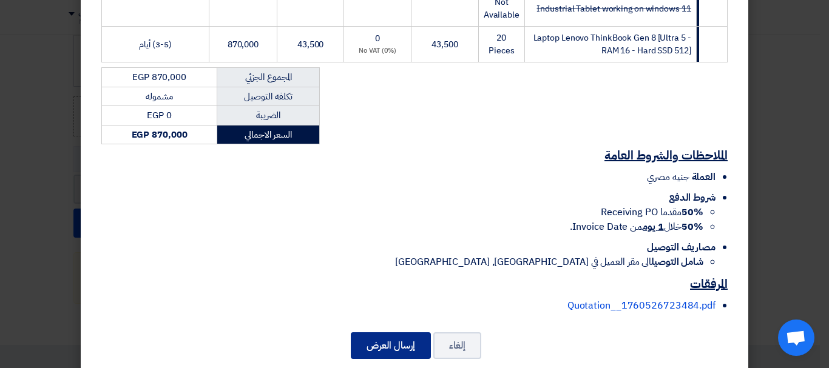
click at [390, 332] on button "إرسال العرض" at bounding box center [391, 345] width 80 height 27
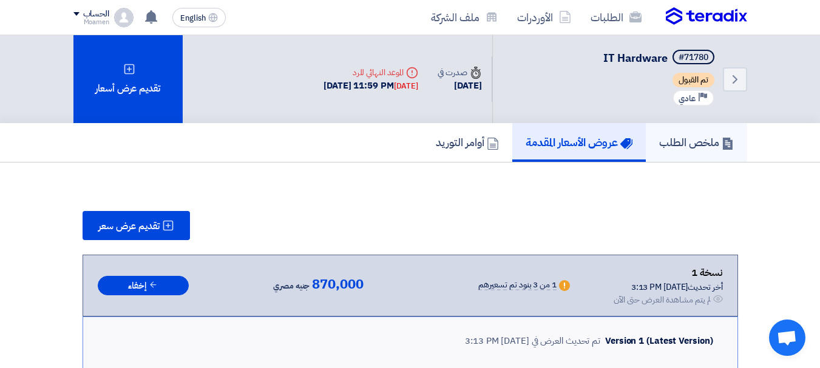
click at [708, 144] on h5 "ملخص الطلب" at bounding box center [696, 142] width 75 height 14
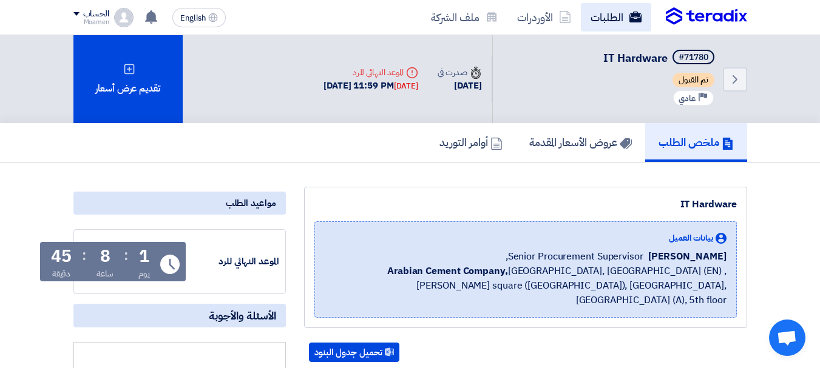
click at [596, 16] on link "الطلبات" at bounding box center [616, 17] width 70 height 29
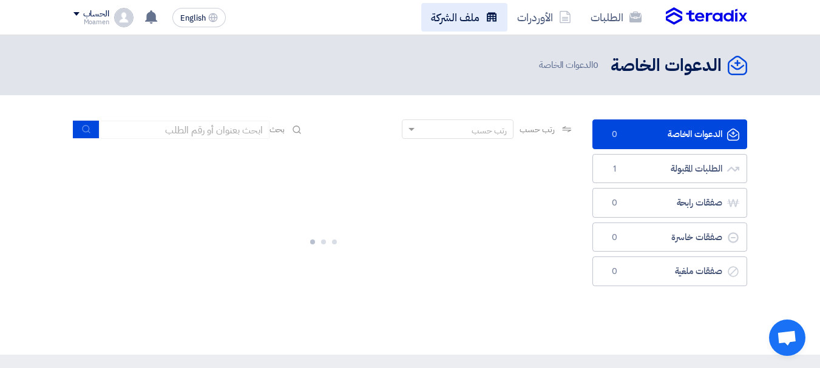
click at [457, 19] on link "ملف الشركة" at bounding box center [464, 17] width 86 height 29
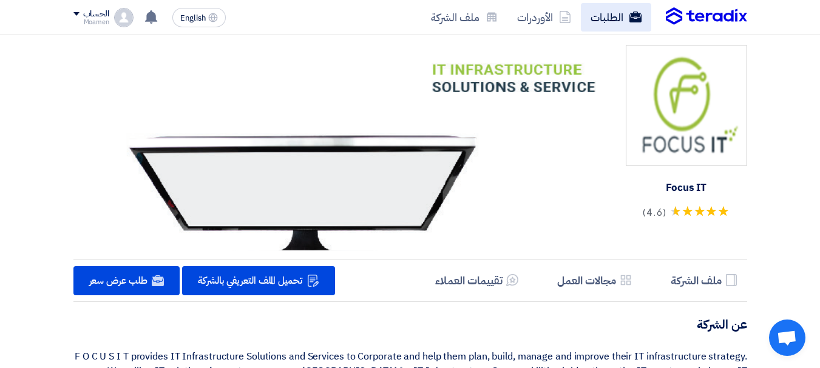
click at [610, 21] on link "الطلبات" at bounding box center [616, 17] width 70 height 29
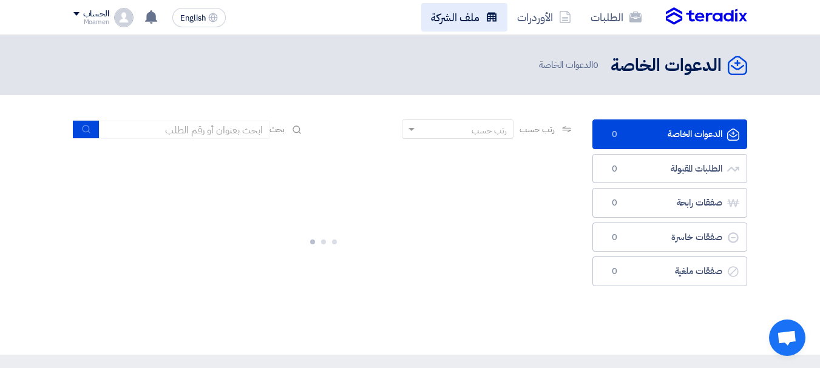
click at [454, 15] on link "ملف الشركة" at bounding box center [464, 17] width 86 height 29
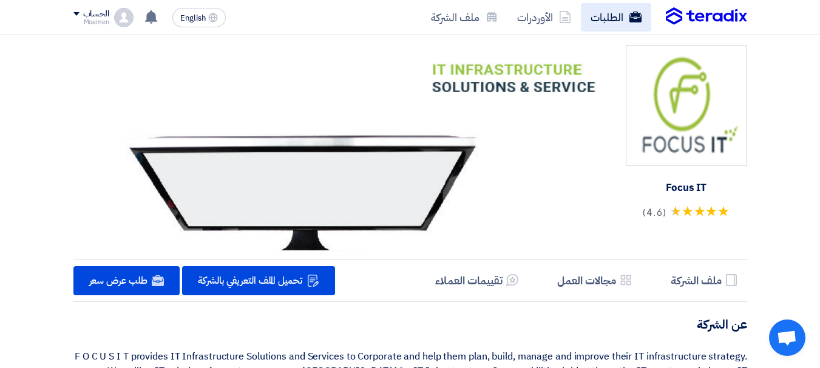
click at [615, 25] on link "الطلبات" at bounding box center [616, 17] width 70 height 29
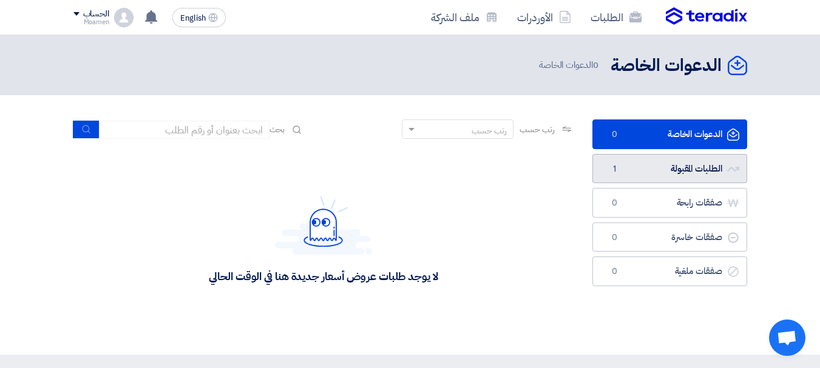
click at [681, 174] on link "الطلبات المقبولة الطلبات المقبولة 1" at bounding box center [669, 169] width 155 height 30
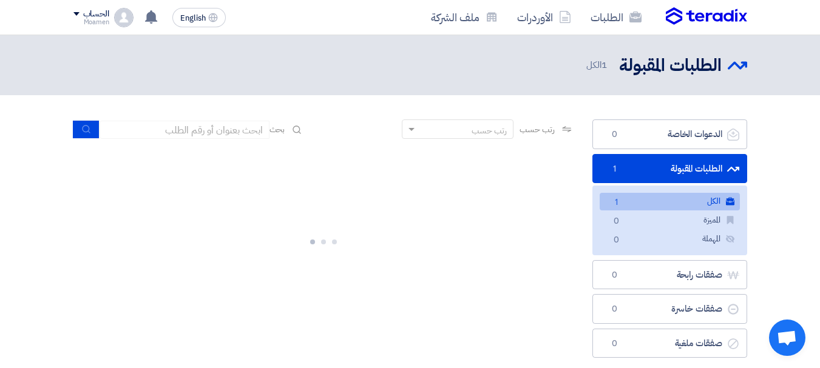
click at [701, 204] on link "الكل الكل 1" at bounding box center [669, 202] width 140 height 18
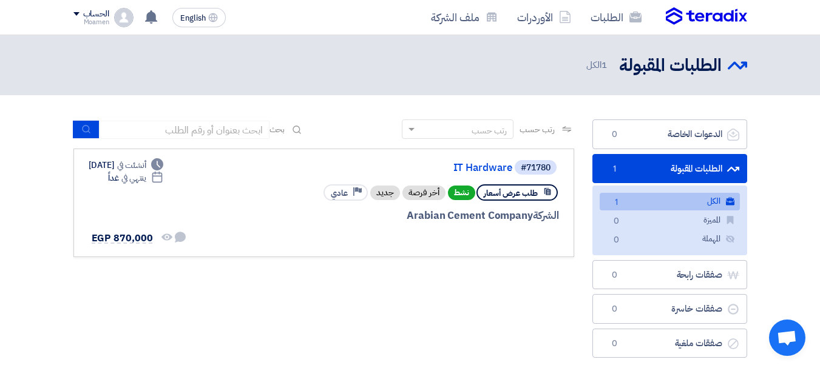
click at [678, 15] on img at bounding box center [706, 16] width 81 height 18
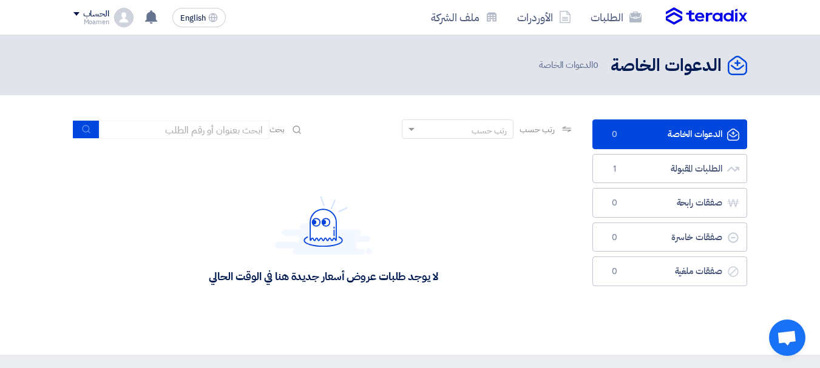
click at [679, 15] on img at bounding box center [706, 16] width 81 height 18
click at [558, 18] on link "الأوردرات" at bounding box center [543, 17] width 73 height 29
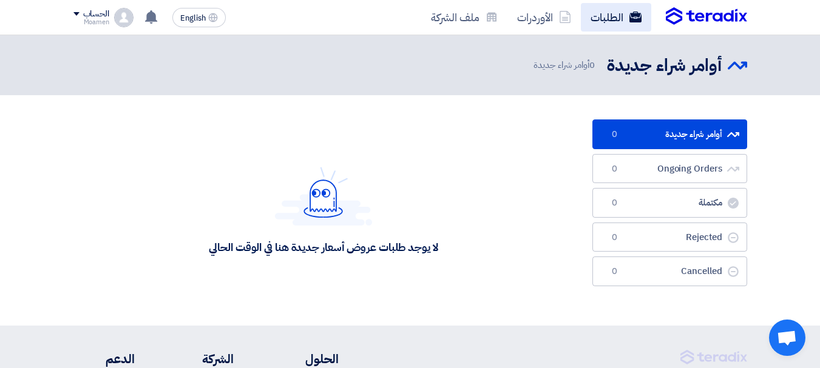
click at [635, 18] on icon at bounding box center [635, 17] width 12 height 12
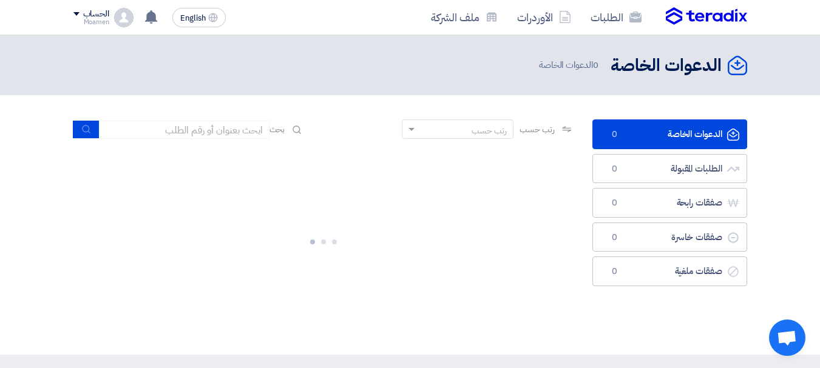
click at [722, 21] on img at bounding box center [706, 16] width 81 height 18
